Goal: Task Accomplishment & Management: Use online tool/utility

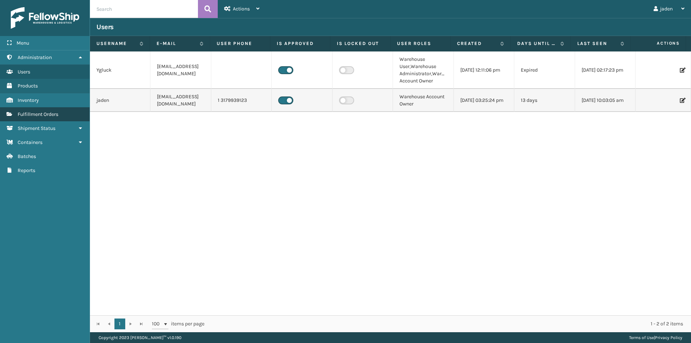
click at [32, 115] on span "Fulfillment Orders" at bounding box center [38, 114] width 41 height 6
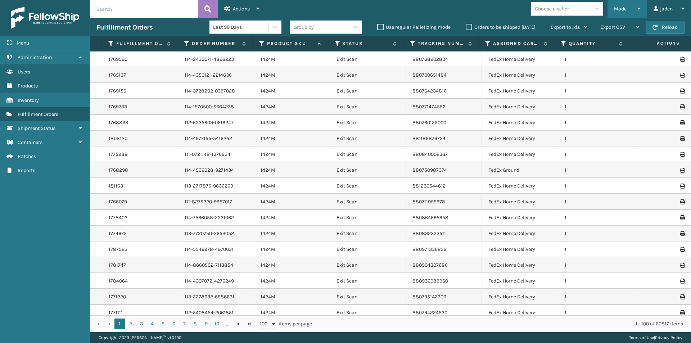
click at [610, 2] on div "Mode Regular Mode Picking Mode Labeling Mode Exit Scan Mode" at bounding box center [627, 9] width 40 height 18
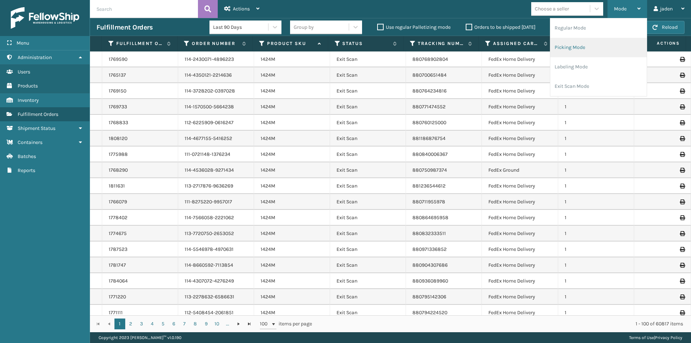
click at [611, 38] on li "Picking Mode" at bounding box center [598, 47] width 96 height 19
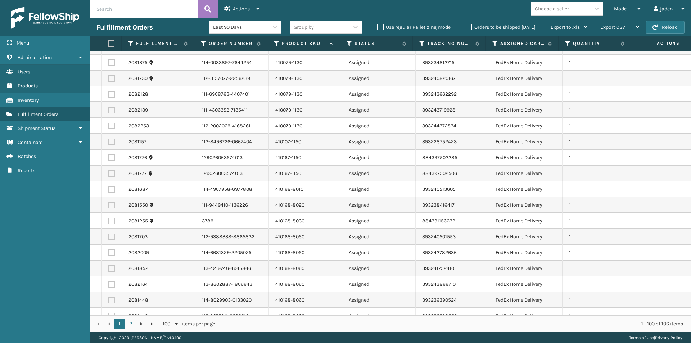
scroll to position [468, 0]
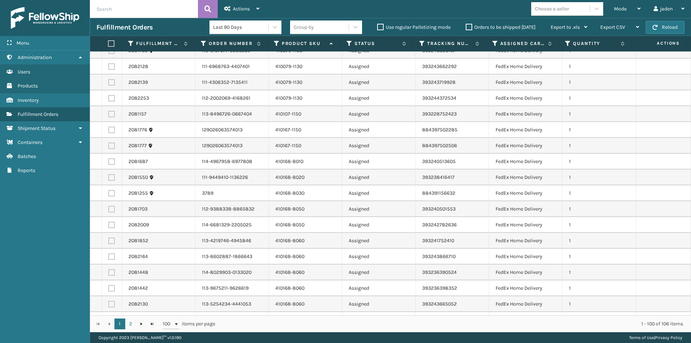
click at [109, 209] on label at bounding box center [111, 209] width 6 height 6
click at [109, 209] on input "checkbox" at bounding box center [108, 208] width 0 height 5
click at [109, 209] on label at bounding box center [111, 209] width 6 height 6
click at [109, 209] on input "checkbox" at bounding box center [108, 208] width 0 height 5
checkbox input "false"
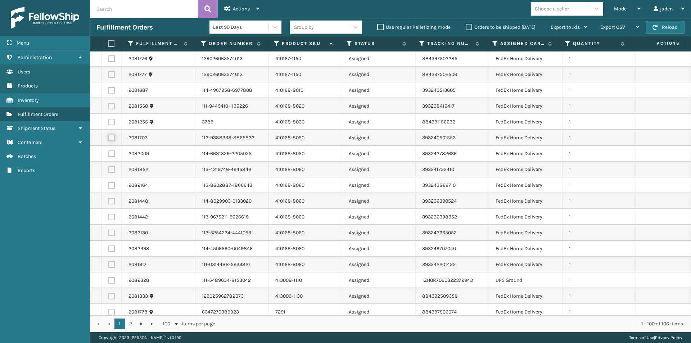
scroll to position [540, 0]
click at [114, 168] on label at bounding box center [111, 168] width 6 height 6
click at [109, 168] on input "checkbox" at bounding box center [108, 167] width 0 height 5
checkbox input "true"
click at [112, 184] on label at bounding box center [111, 184] width 6 height 6
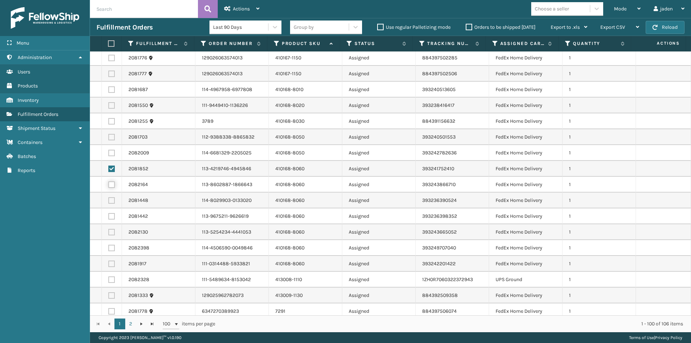
click at [109, 184] on input "checkbox" at bounding box center [108, 183] width 0 height 5
checkbox input "true"
click at [112, 201] on label at bounding box center [111, 200] width 6 height 6
click at [109, 201] on input "checkbox" at bounding box center [108, 199] width 0 height 5
checkbox input "true"
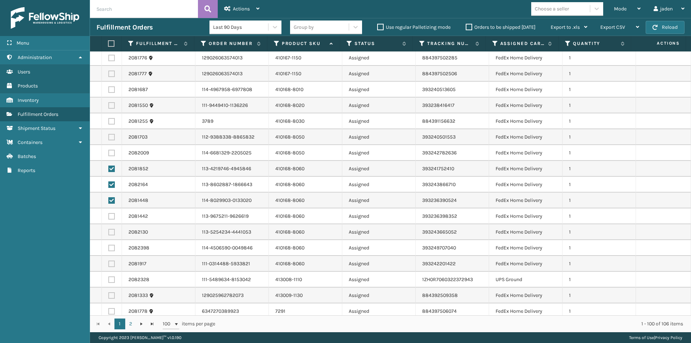
click at [112, 217] on label at bounding box center [111, 216] width 6 height 6
click at [109, 217] on input "checkbox" at bounding box center [108, 215] width 0 height 5
checkbox input "true"
click at [112, 231] on label at bounding box center [111, 232] width 6 height 6
click at [109, 231] on input "checkbox" at bounding box center [108, 231] width 0 height 5
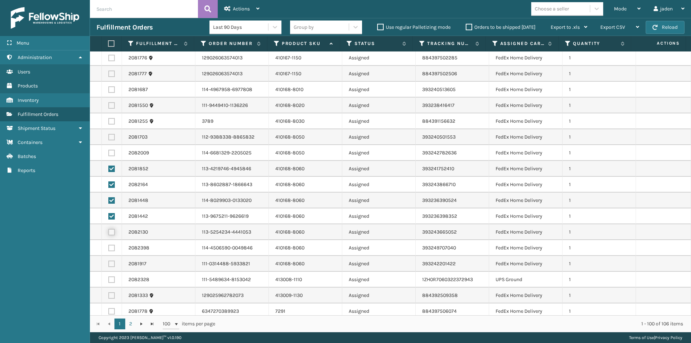
checkbox input "true"
click at [110, 250] on label at bounding box center [111, 248] width 6 height 6
click at [109, 249] on input "checkbox" at bounding box center [108, 247] width 0 height 5
checkbox input "true"
click at [113, 263] on label at bounding box center [111, 263] width 6 height 6
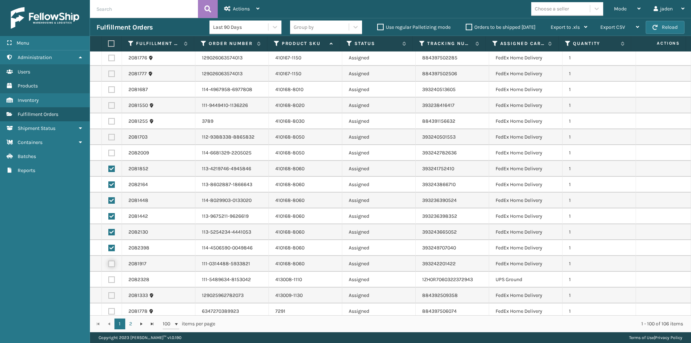
click at [109, 263] on input "checkbox" at bounding box center [108, 262] width 0 height 5
checkbox input "true"
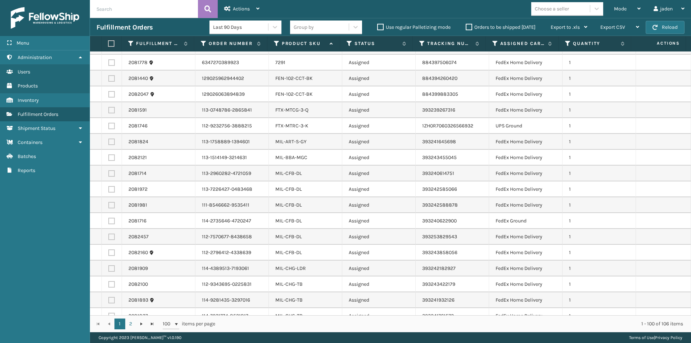
scroll to position [827, 0]
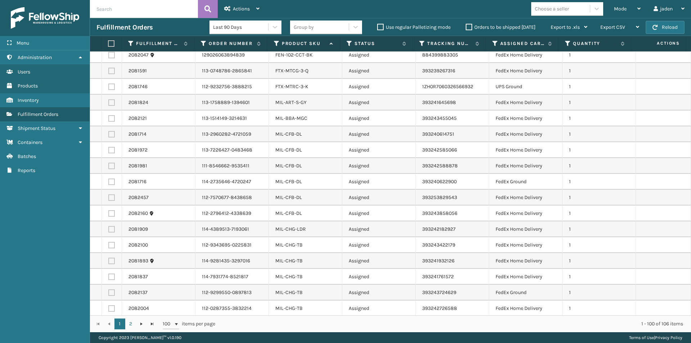
click at [114, 132] on label at bounding box center [111, 134] width 6 height 6
click at [109, 132] on input "checkbox" at bounding box center [108, 133] width 0 height 5
checkbox input "true"
click at [111, 150] on label at bounding box center [111, 150] width 6 height 6
click at [109, 150] on input "checkbox" at bounding box center [108, 149] width 0 height 5
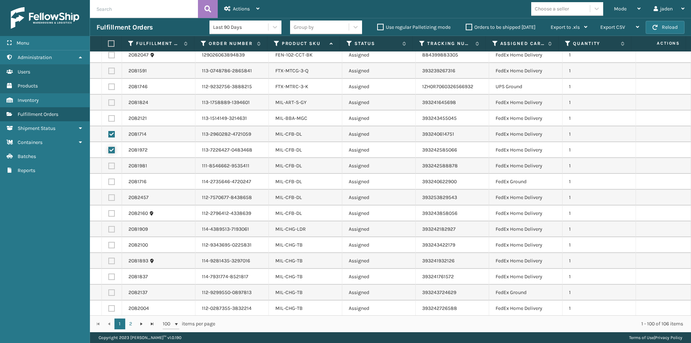
checkbox input "true"
drag, startPoint x: 112, startPoint y: 164, endPoint x: 112, endPoint y: 181, distance: 17.3
click at [112, 165] on label at bounding box center [111, 166] width 6 height 6
click at [109, 165] on input "checkbox" at bounding box center [108, 165] width 0 height 5
checkbox input "true"
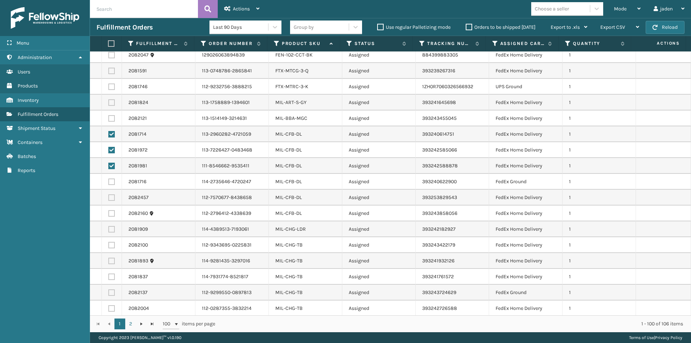
click at [112, 182] on label at bounding box center [111, 181] width 6 height 6
click at [109, 182] on input "checkbox" at bounding box center [108, 180] width 0 height 5
checkbox input "true"
drag, startPoint x: 112, startPoint y: 195, endPoint x: 108, endPoint y: 215, distance: 20.6
click at [112, 196] on label at bounding box center [111, 197] width 6 height 6
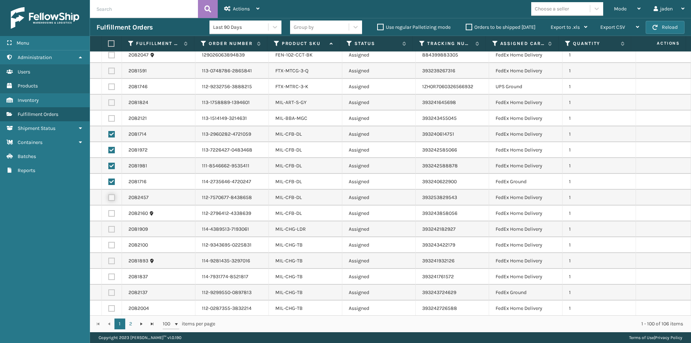
click at [109, 196] on input "checkbox" at bounding box center [108, 196] width 0 height 5
checkbox input "true"
click at [109, 214] on label at bounding box center [111, 213] width 6 height 6
click at [109, 214] on input "checkbox" at bounding box center [108, 212] width 0 height 5
checkbox input "true"
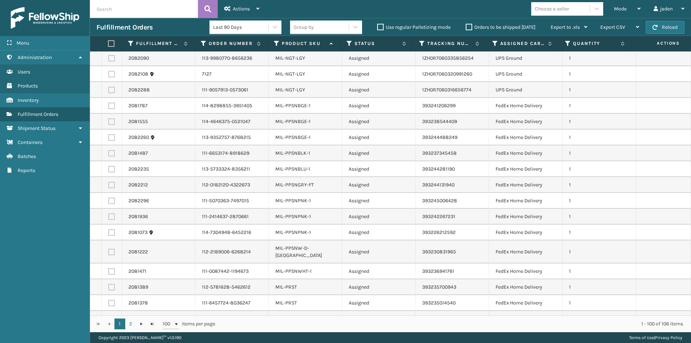
scroll to position [1295, 0]
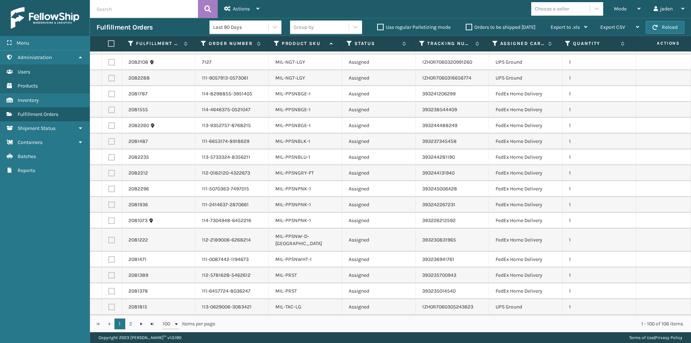
click at [109, 95] on label at bounding box center [111, 94] width 6 height 6
click at [109, 95] on input "checkbox" at bounding box center [108, 93] width 0 height 5
checkbox input "true"
click at [113, 108] on label at bounding box center [111, 109] width 6 height 6
click at [109, 108] on input "checkbox" at bounding box center [108, 108] width 0 height 5
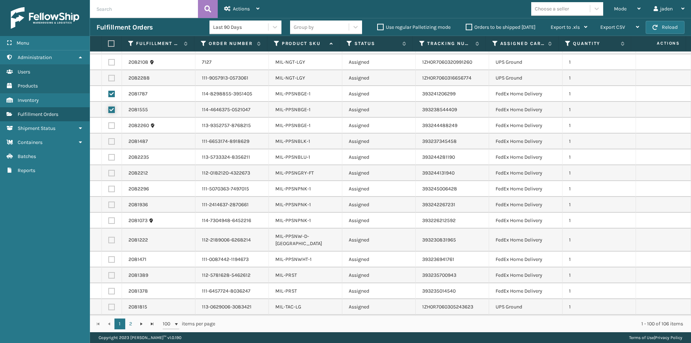
checkbox input "true"
click at [113, 141] on label at bounding box center [111, 141] width 6 height 6
click at [109, 141] on input "checkbox" at bounding box center [108, 140] width 0 height 5
checkbox input "true"
click at [112, 124] on label at bounding box center [111, 125] width 6 height 6
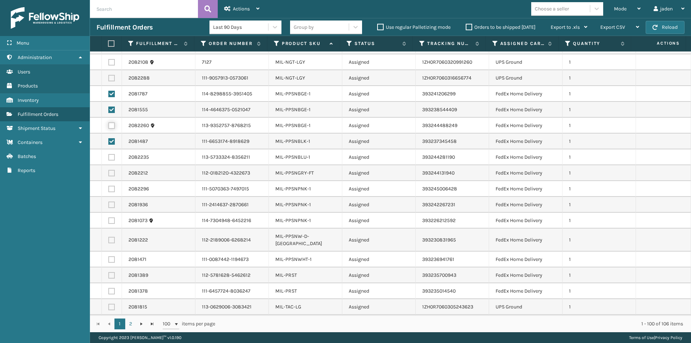
click at [109, 124] on input "checkbox" at bounding box center [108, 124] width 0 height 5
checkbox input "true"
click at [111, 156] on label at bounding box center [111, 157] width 6 height 6
click at [109, 156] on input "checkbox" at bounding box center [108, 156] width 0 height 5
checkbox input "true"
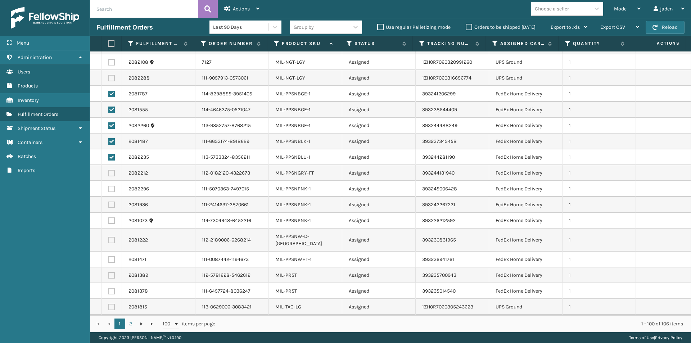
click at [114, 173] on label at bounding box center [111, 173] width 6 height 6
click at [109, 173] on input "checkbox" at bounding box center [108, 172] width 0 height 5
checkbox input "true"
click at [114, 251] on td at bounding box center [112, 259] width 20 height 16
click at [112, 256] on label at bounding box center [111, 259] width 6 height 6
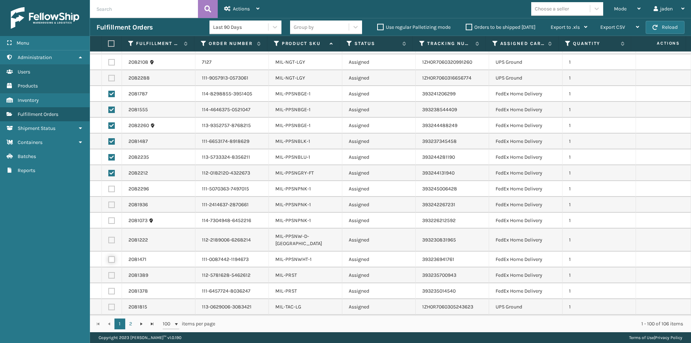
click at [109, 256] on input "checkbox" at bounding box center [108, 258] width 0 height 5
checkbox input "true"
click at [111, 239] on label at bounding box center [111, 240] width 6 height 6
click at [109, 239] on input "checkbox" at bounding box center [108, 239] width 0 height 5
checkbox input "true"
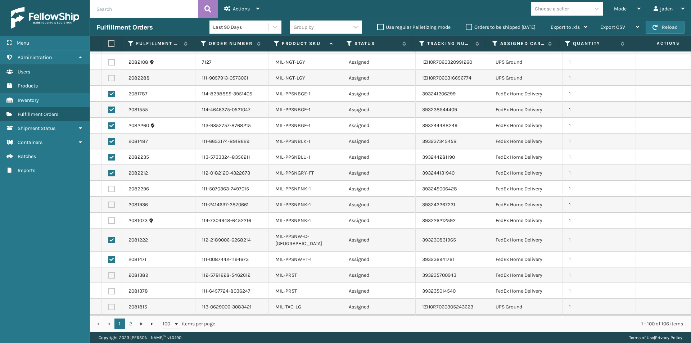
click at [114, 220] on label at bounding box center [111, 220] width 6 height 6
click at [109, 220] on input "checkbox" at bounding box center [108, 219] width 0 height 5
checkbox input "true"
click at [112, 207] on label at bounding box center [111, 204] width 6 height 6
click at [109, 206] on input "checkbox" at bounding box center [108, 203] width 0 height 5
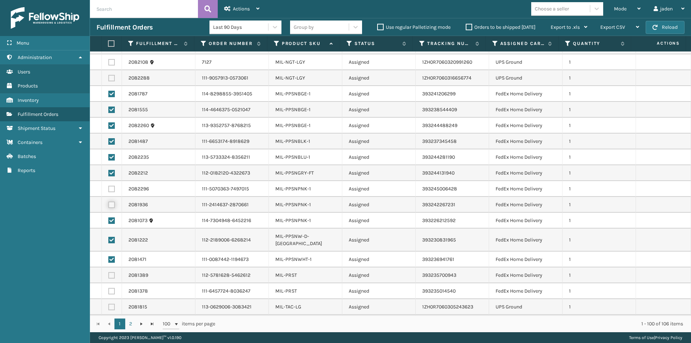
checkbox input "true"
click at [112, 186] on label at bounding box center [111, 189] width 6 height 6
click at [109, 186] on input "checkbox" at bounding box center [108, 188] width 0 height 5
checkbox input "true"
click at [241, 13] on div "Actions" at bounding box center [241, 9] width 35 height 18
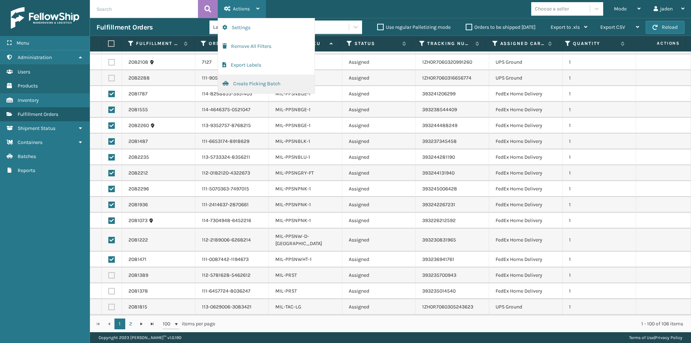
click at [244, 84] on button "Create Picking Batch" at bounding box center [266, 83] width 96 height 19
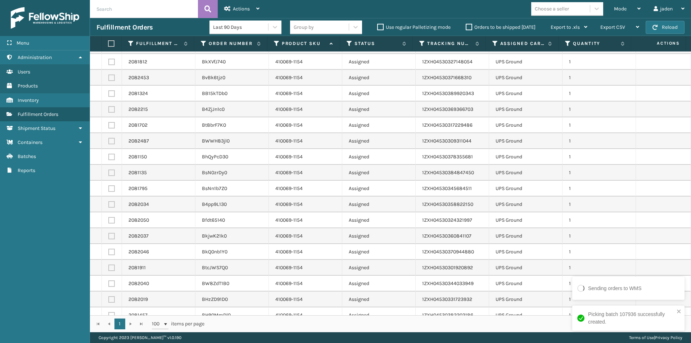
scroll to position [0, 0]
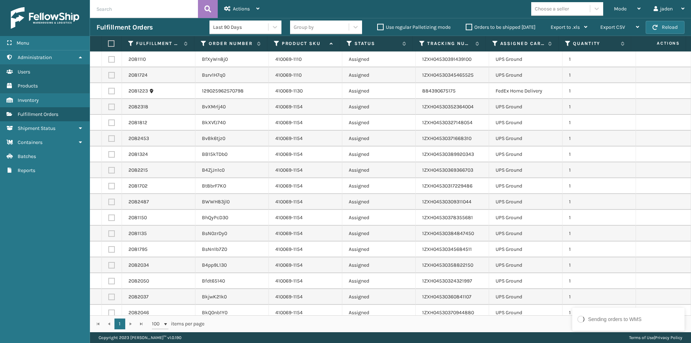
click at [110, 107] on label at bounding box center [111, 107] width 6 height 6
click at [109, 107] on input "checkbox" at bounding box center [108, 106] width 0 height 5
checkbox input "true"
click at [110, 124] on label at bounding box center [111, 122] width 6 height 6
click at [109, 124] on input "checkbox" at bounding box center [108, 121] width 0 height 5
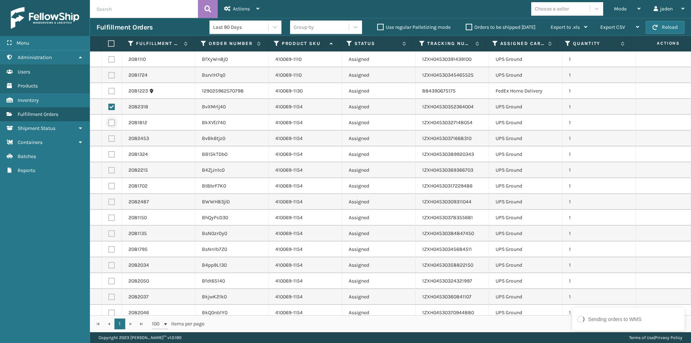
checkbox input "true"
click at [112, 136] on label at bounding box center [111, 138] width 6 height 6
click at [109, 136] on input "checkbox" at bounding box center [108, 137] width 0 height 5
checkbox input "true"
click at [110, 153] on label at bounding box center [111, 154] width 6 height 6
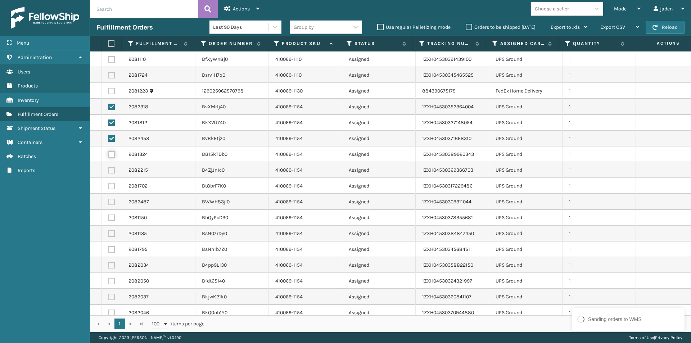
click at [109, 153] on input "checkbox" at bounding box center [108, 153] width 0 height 5
checkbox input "true"
click at [110, 169] on label at bounding box center [111, 170] width 6 height 6
click at [109, 169] on input "checkbox" at bounding box center [108, 169] width 0 height 5
checkbox input "true"
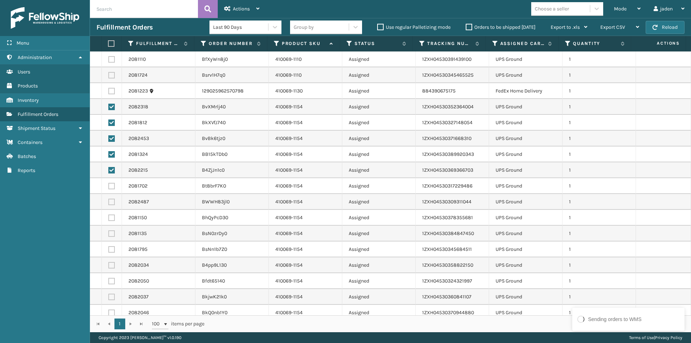
click at [111, 185] on label at bounding box center [111, 186] width 6 height 6
click at [109, 185] on input "checkbox" at bounding box center [108, 185] width 0 height 5
checkbox input "true"
drag, startPoint x: 112, startPoint y: 201, endPoint x: 112, endPoint y: 215, distance: 14.0
click at [112, 201] on label at bounding box center [111, 202] width 6 height 6
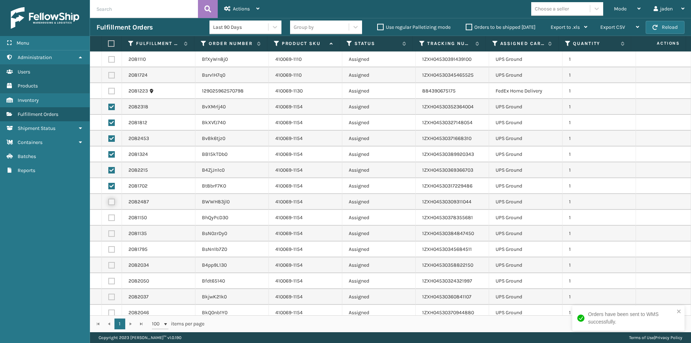
click at [109, 201] on input "checkbox" at bounding box center [108, 201] width 0 height 5
checkbox input "true"
click at [113, 217] on label at bounding box center [111, 217] width 6 height 6
click at [109, 217] on input "checkbox" at bounding box center [108, 216] width 0 height 5
checkbox input "true"
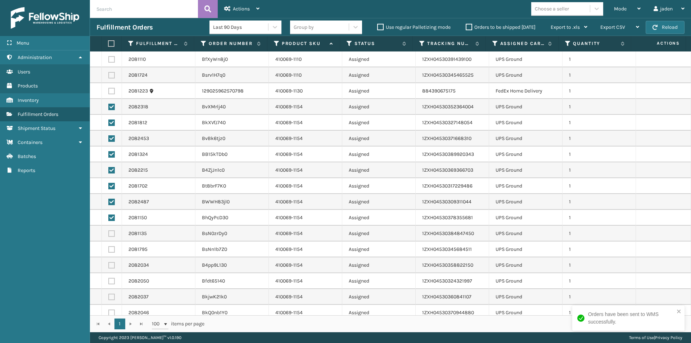
click at [113, 235] on label at bounding box center [111, 233] width 6 height 6
click at [109, 235] on input "checkbox" at bounding box center [108, 232] width 0 height 5
checkbox input "true"
click at [112, 253] on td at bounding box center [112, 249] width 20 height 16
click at [111, 252] on label at bounding box center [111, 249] width 6 height 6
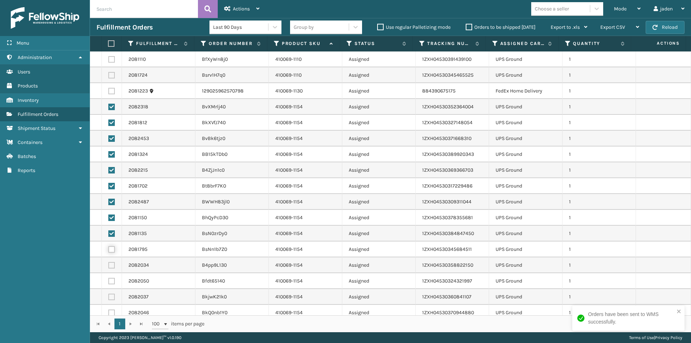
click at [109, 251] on input "checkbox" at bounding box center [108, 248] width 0 height 5
checkbox input "true"
click at [113, 265] on label at bounding box center [111, 265] width 6 height 6
click at [109, 265] on input "checkbox" at bounding box center [108, 264] width 0 height 5
checkbox input "true"
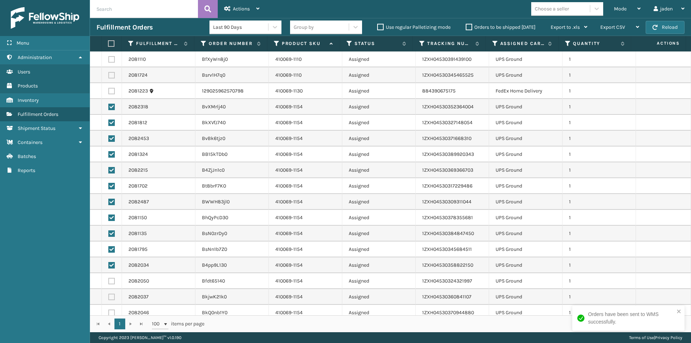
click at [112, 279] on label at bounding box center [111, 281] width 6 height 6
click at [109, 279] on input "checkbox" at bounding box center [108, 280] width 0 height 5
checkbox input "true"
click at [112, 297] on label at bounding box center [111, 296] width 6 height 6
click at [109, 297] on input "checkbox" at bounding box center [108, 295] width 0 height 5
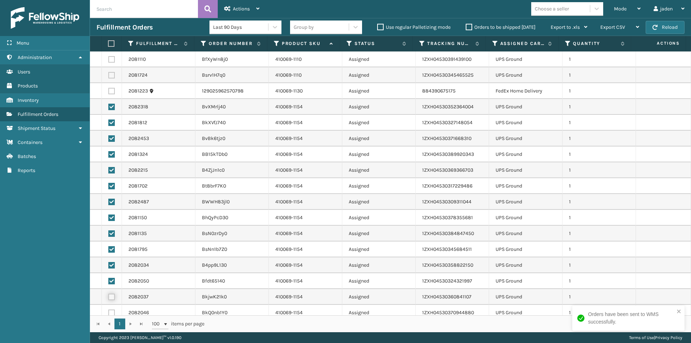
checkbox input "true"
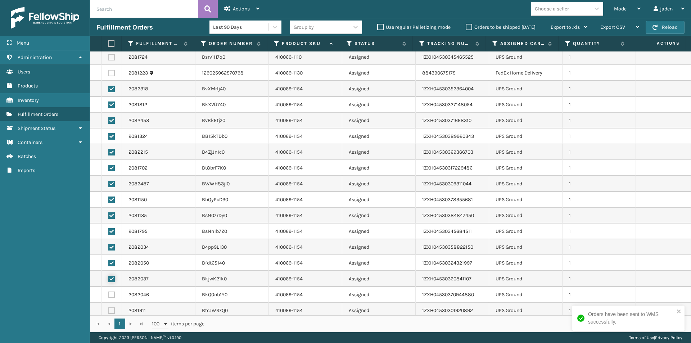
scroll to position [36, 0]
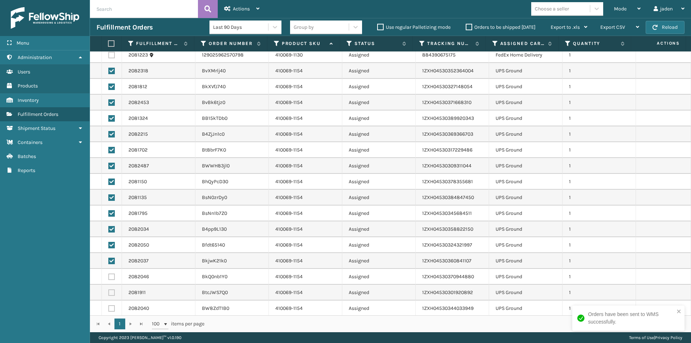
click at [110, 310] on label at bounding box center [111, 308] width 6 height 6
click at [109, 310] on input "checkbox" at bounding box center [108, 307] width 0 height 5
checkbox input "true"
click at [112, 295] on label at bounding box center [111, 292] width 6 height 6
click at [109, 294] on input "checkbox" at bounding box center [108, 291] width 0 height 5
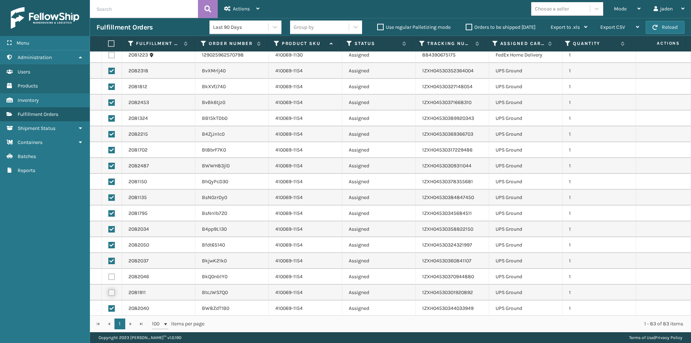
checkbox input "true"
click at [112, 273] on td at bounding box center [112, 277] width 20 height 16
click at [112, 276] on label at bounding box center [111, 276] width 6 height 6
click at [109, 276] on input "checkbox" at bounding box center [108, 275] width 0 height 5
checkbox input "true"
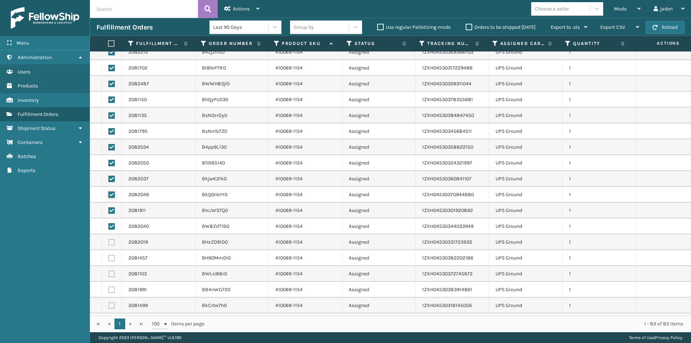
scroll to position [144, 0]
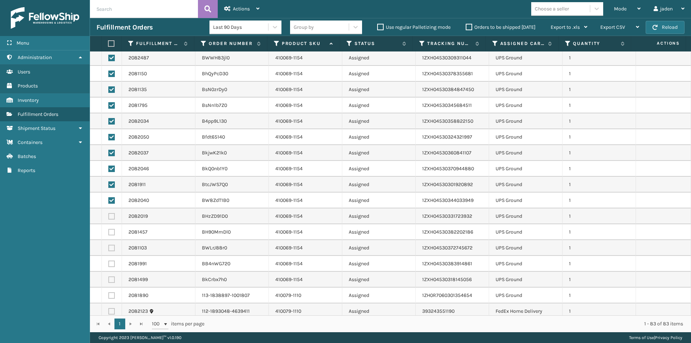
click at [110, 215] on label at bounding box center [111, 216] width 6 height 6
click at [109, 215] on input "checkbox" at bounding box center [108, 215] width 0 height 5
checkbox input "true"
click at [109, 231] on label at bounding box center [111, 232] width 6 height 6
click at [109, 231] on input "checkbox" at bounding box center [108, 231] width 0 height 5
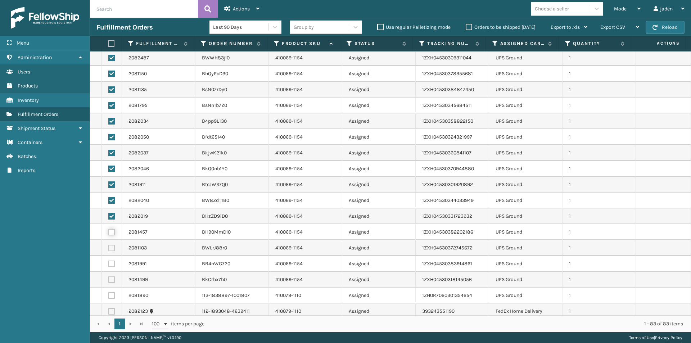
checkbox input "true"
click at [110, 249] on label at bounding box center [111, 248] width 6 height 6
click at [109, 249] on input "checkbox" at bounding box center [108, 247] width 0 height 5
checkbox input "true"
click at [110, 261] on label at bounding box center [111, 263] width 6 height 6
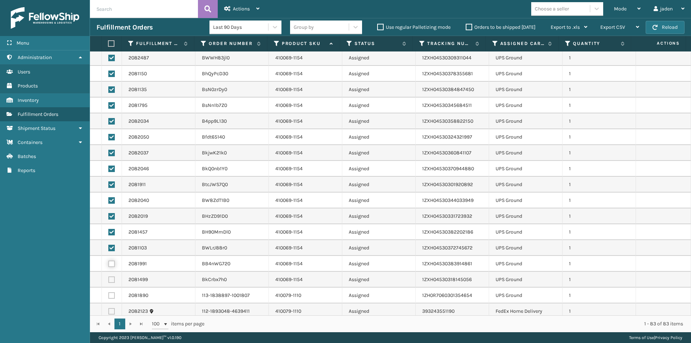
click at [109, 261] on input "checkbox" at bounding box center [108, 262] width 0 height 5
checkbox input "true"
click at [260, 14] on div "Actions Settings Remove All Filters Export Labels Create Picking Batch" at bounding box center [242, 9] width 48 height 18
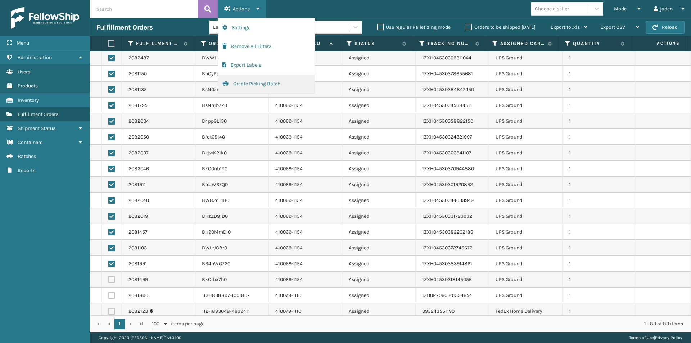
click at [250, 81] on button "Create Picking Batch" at bounding box center [266, 83] width 96 height 19
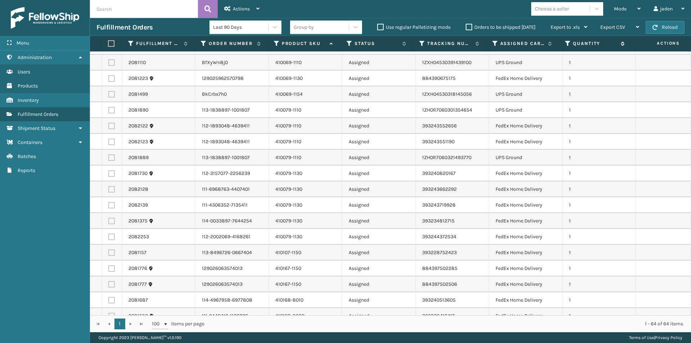
scroll to position [0, 0]
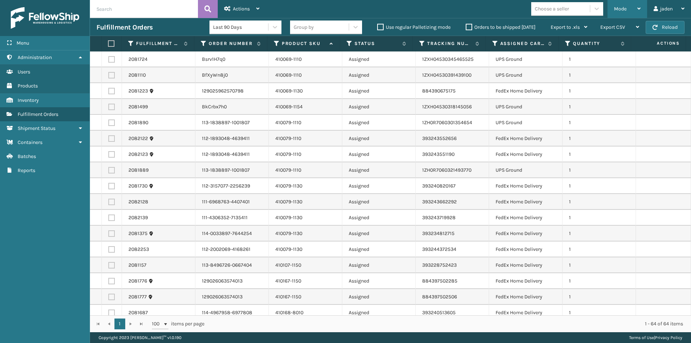
click at [616, 7] on span "Mode" at bounding box center [620, 9] width 13 height 6
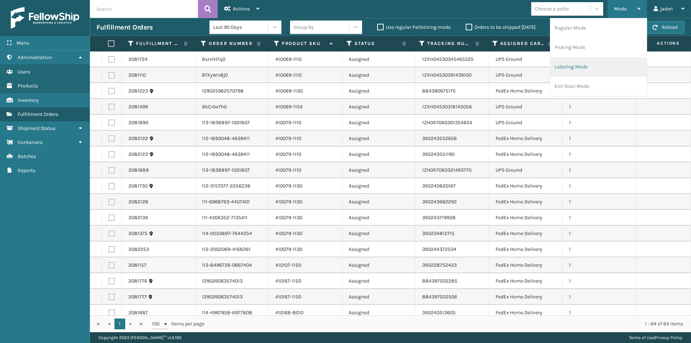
click at [591, 70] on li "Labeling Mode" at bounding box center [598, 66] width 96 height 19
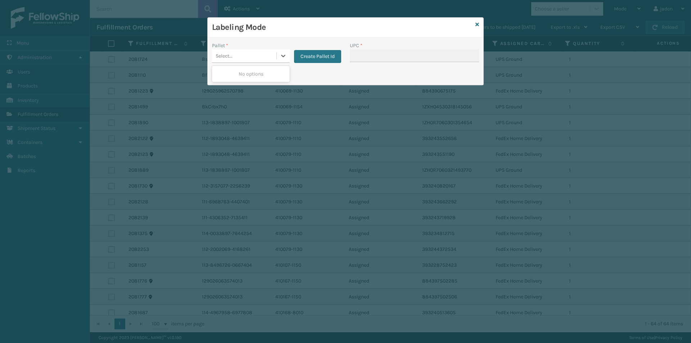
click at [277, 56] on div "Select..." at bounding box center [251, 56] width 78 height 14
click at [314, 56] on button "Create Pallet Id" at bounding box center [317, 56] width 47 height 13
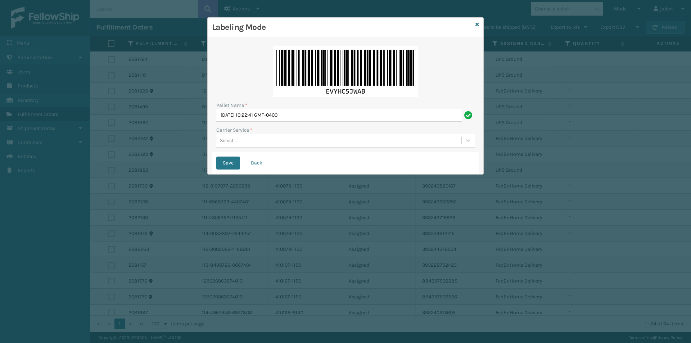
drag, startPoint x: 252, startPoint y: 142, endPoint x: 243, endPoint y: 146, distance: 10.1
click at [251, 142] on div "Select..." at bounding box center [338, 141] width 245 height 12
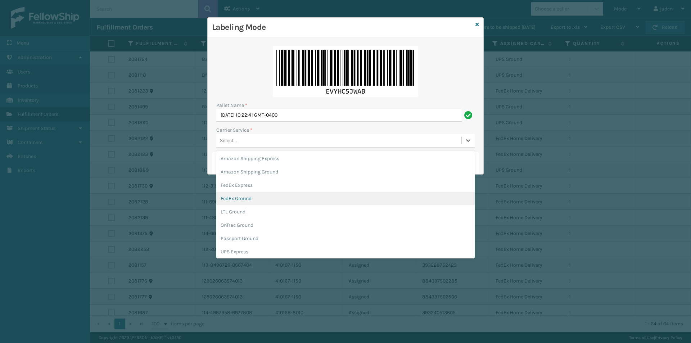
click at [237, 201] on div "FedEx Ground" at bounding box center [345, 198] width 258 height 13
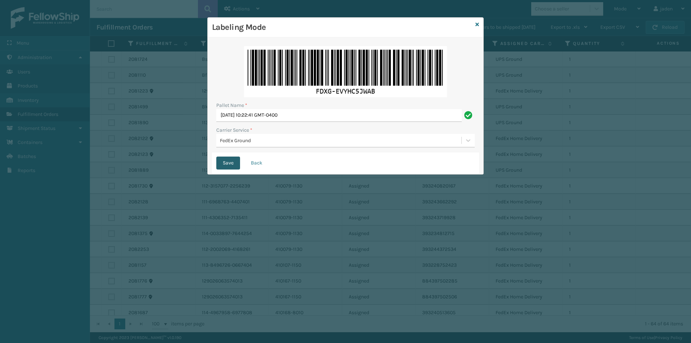
click at [224, 166] on button "Save" at bounding box center [228, 162] width 24 height 13
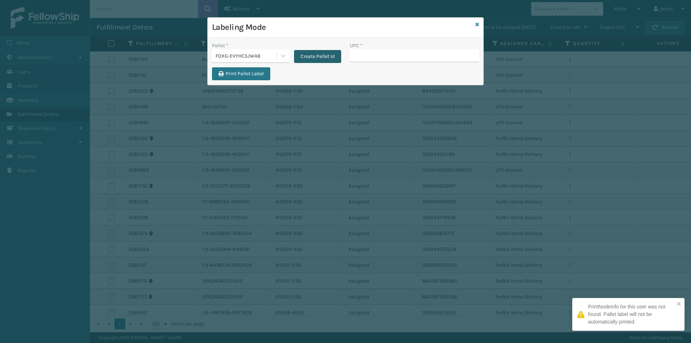
click at [327, 55] on button "Create Pallet Id" at bounding box center [317, 56] width 47 height 13
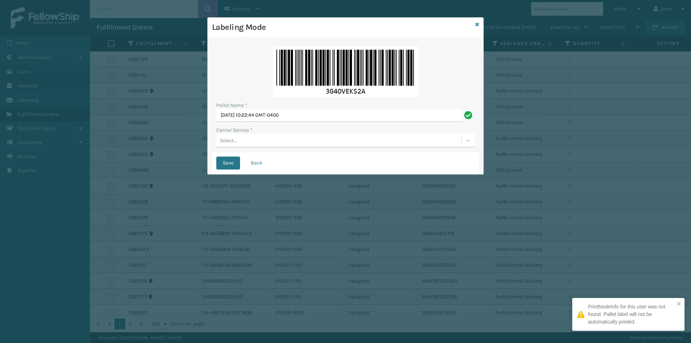
click at [260, 143] on div "Select..." at bounding box center [338, 141] width 245 height 12
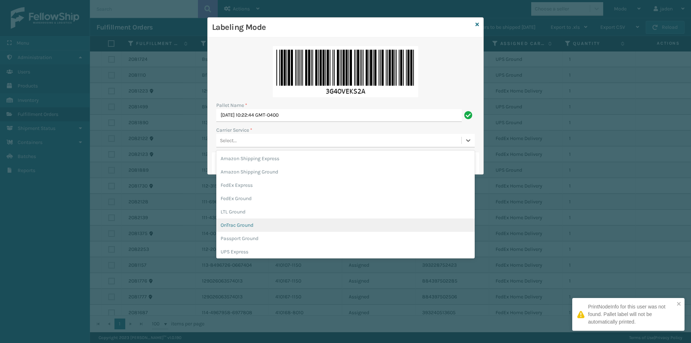
scroll to position [36, 0]
click at [237, 227] on div "UPS Ground" at bounding box center [345, 228] width 258 height 13
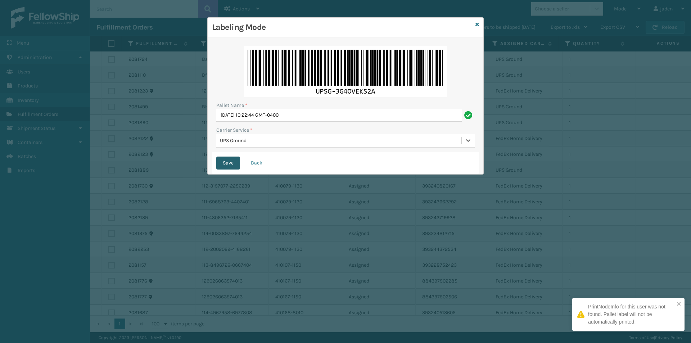
click at [227, 164] on button "Save" at bounding box center [228, 162] width 24 height 13
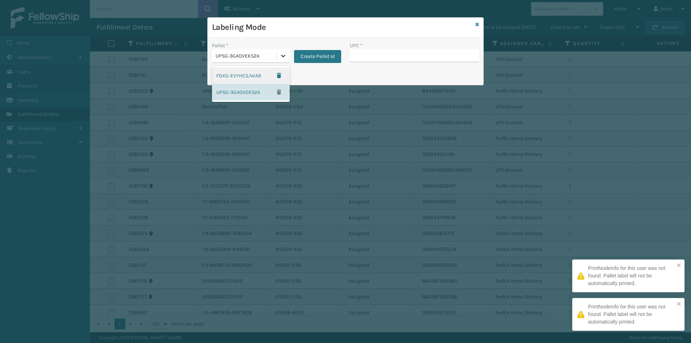
click at [280, 55] on icon at bounding box center [282, 55] width 7 height 7
click at [246, 72] on div "FDXG-EVYHC5JWAB" at bounding box center [251, 75] width 78 height 17
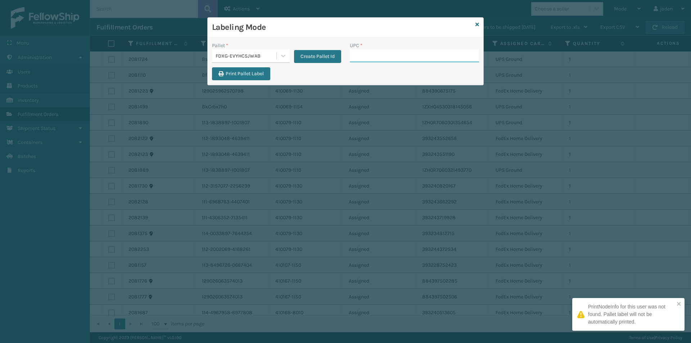
click at [408, 60] on input "UPC *" at bounding box center [414, 55] width 129 height 13
click at [409, 58] on input "UPC *" at bounding box center [414, 55] width 129 height 13
